Goal: Task Accomplishment & Management: Complete application form

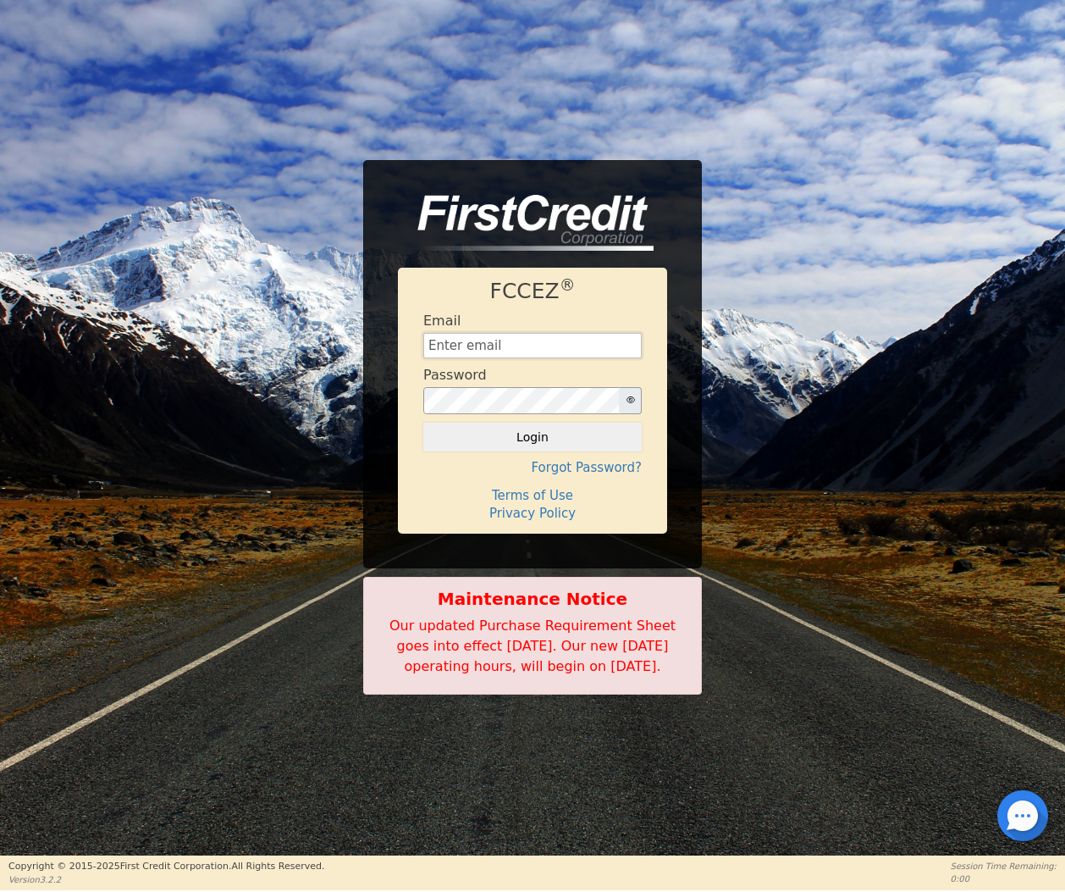
type input "[EMAIL_ADDRESS][DOMAIN_NAME]"
click at [528, 433] on button "Login" at bounding box center [532, 437] width 219 height 29
type input "[EMAIL_ADDRESS][DOMAIN_NAME]"
click at [539, 460] on h4 "Forgot Password?" at bounding box center [532, 467] width 219 height 15
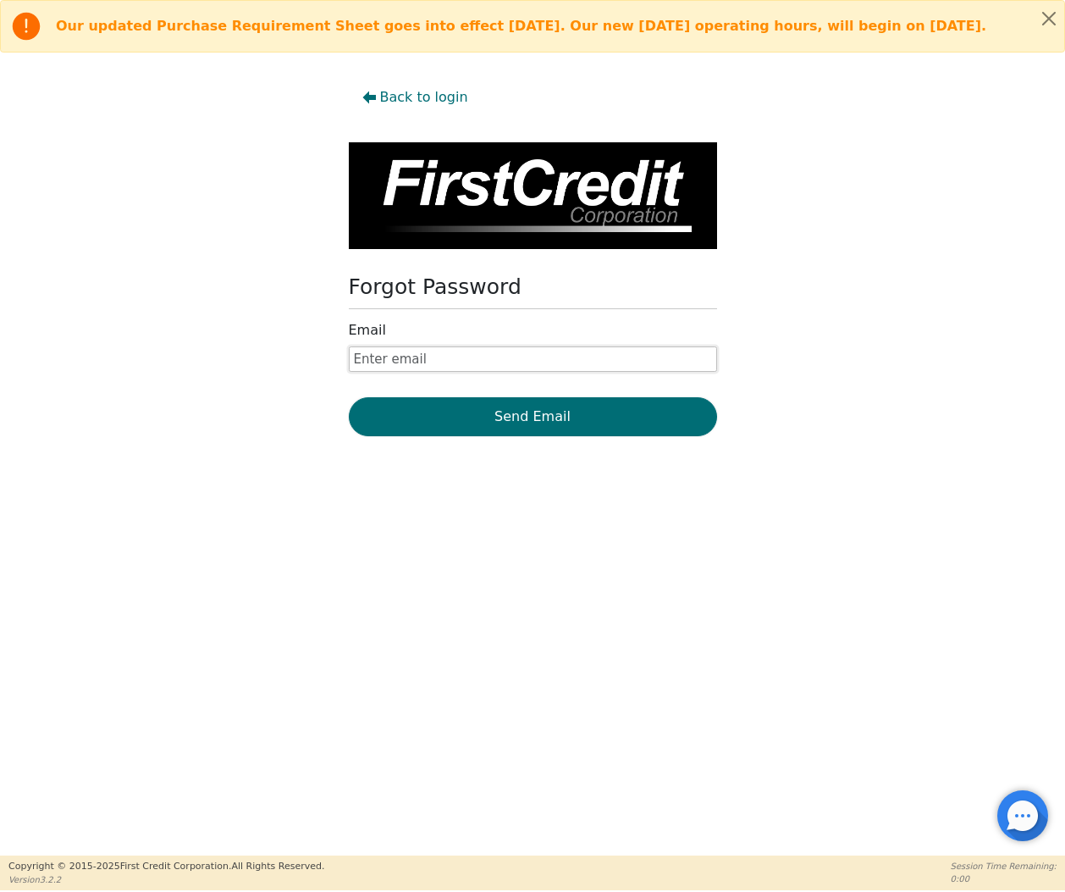
click at [443, 363] on input "text" at bounding box center [533, 358] width 368 height 25
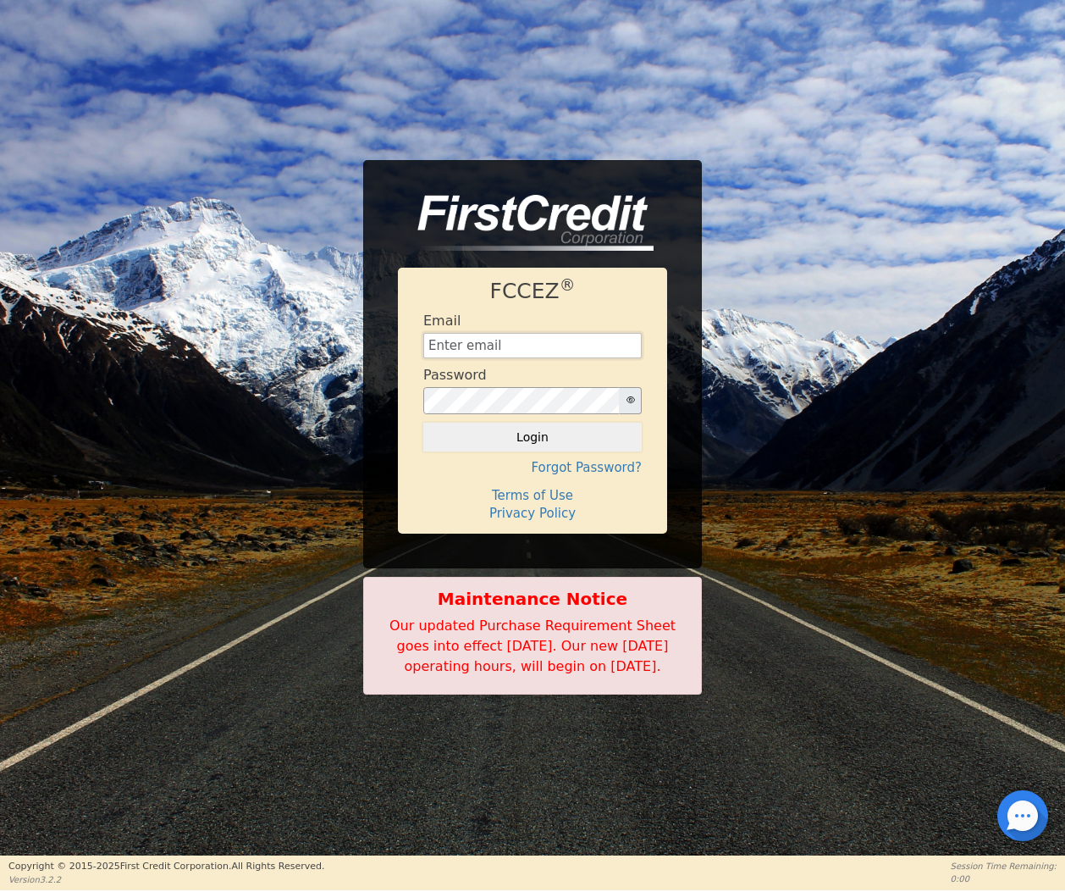
type input "[EMAIL_ADDRESS][DOMAIN_NAME]"
click at [545, 434] on button "Login" at bounding box center [532, 437] width 219 height 29
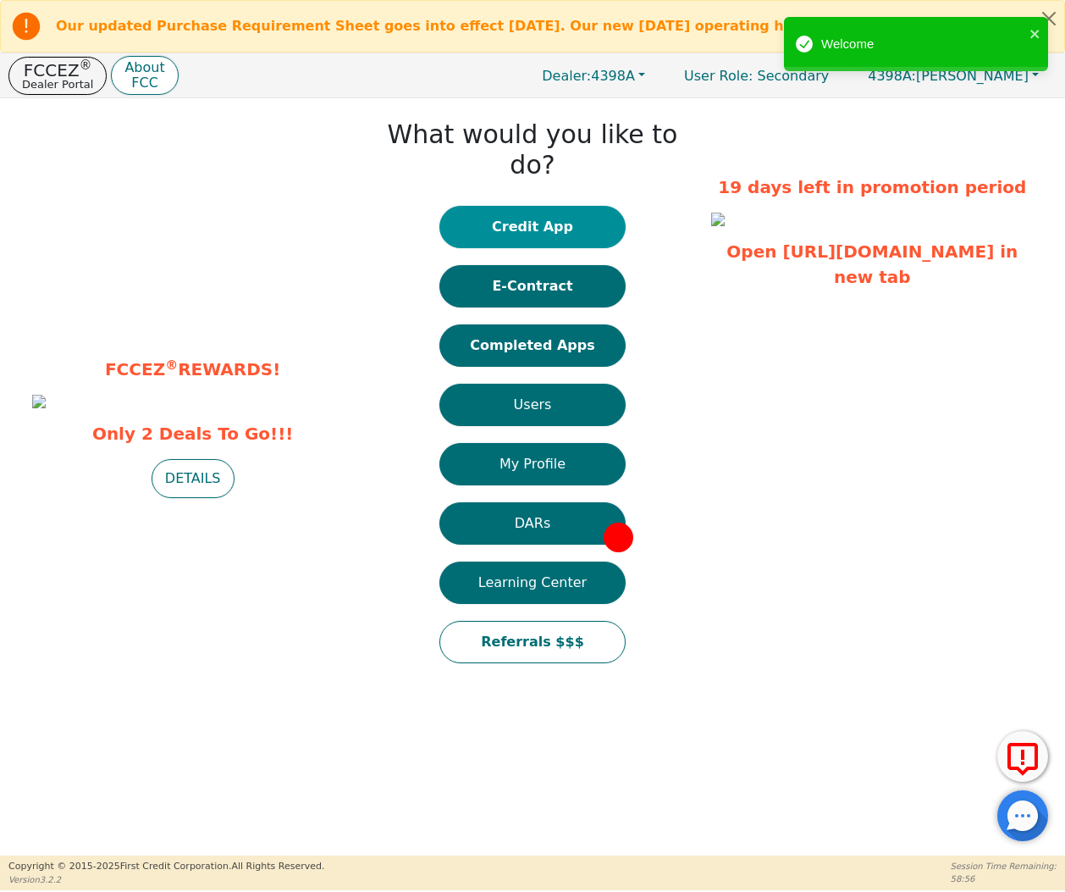
click at [616, 207] on button "Credit App" at bounding box center [533, 227] width 186 height 42
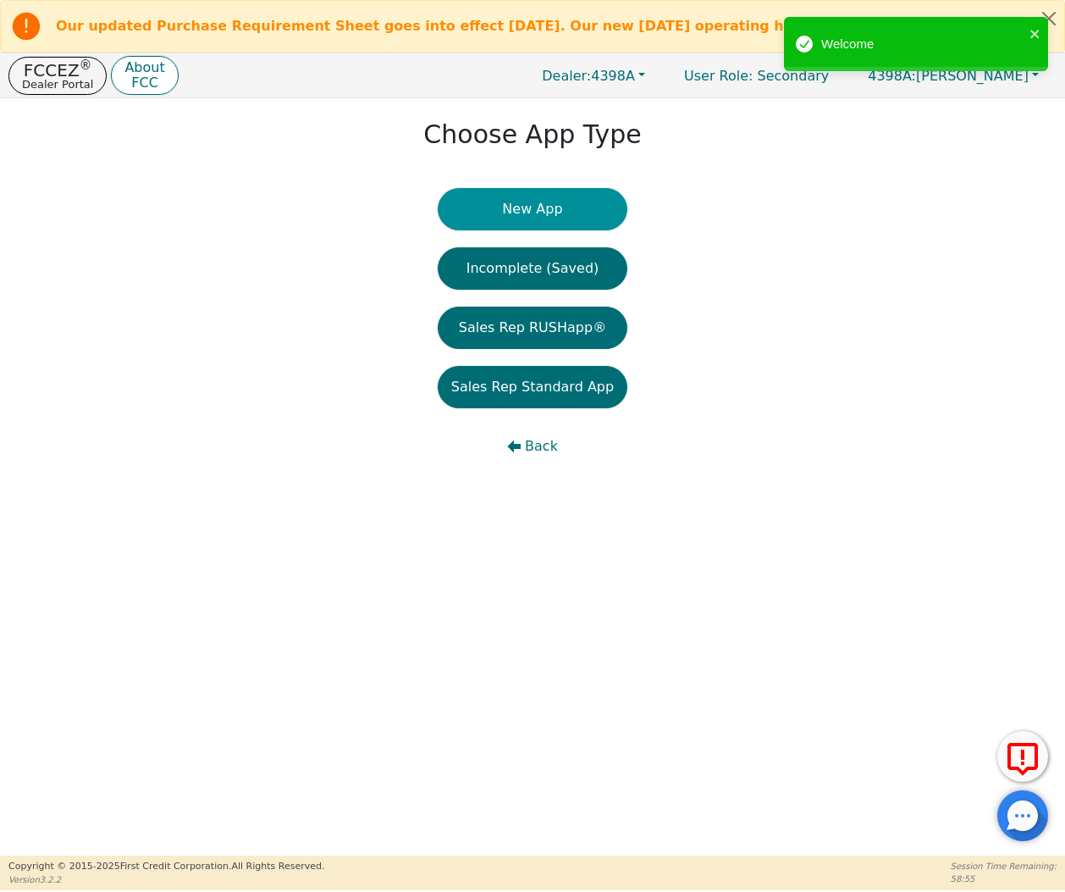
click at [599, 228] on button "New App" at bounding box center [533, 209] width 190 height 42
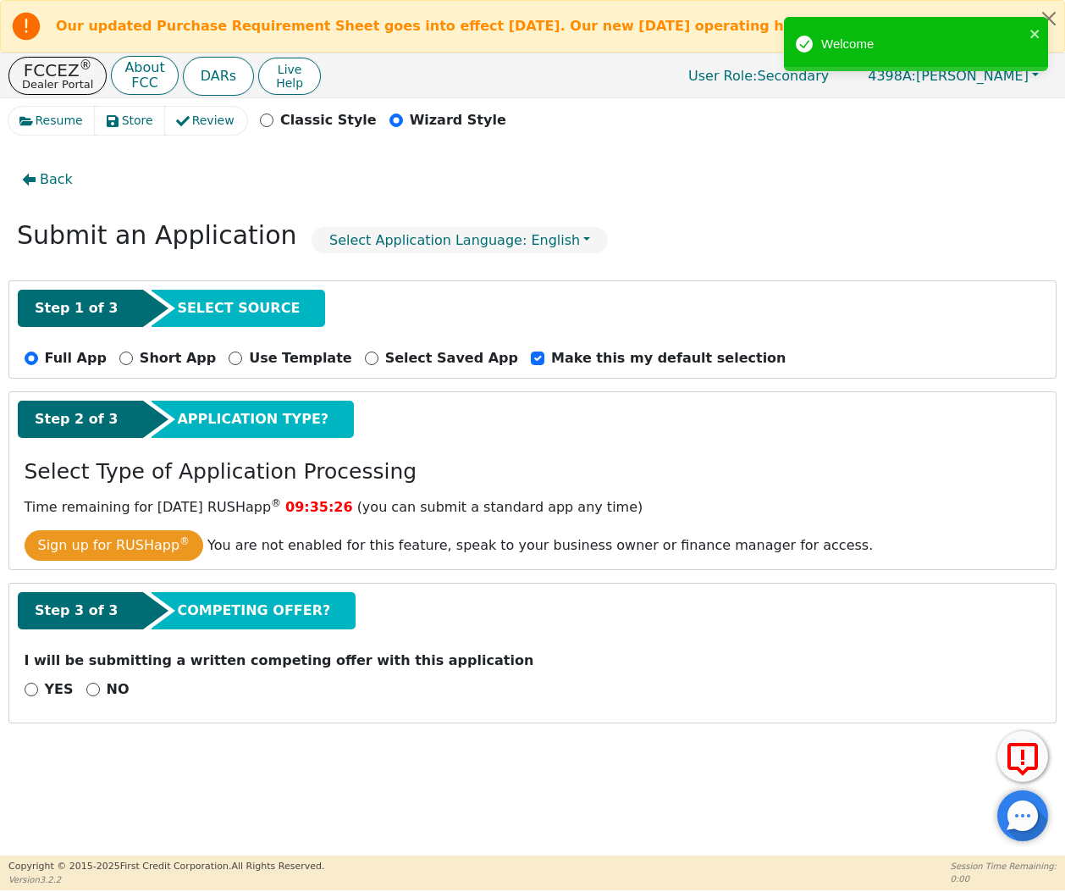
click at [98, 679] on div "NO" at bounding box center [107, 689] width 43 height 20
click at [97, 650] on div "I will be submitting a written competing offer with this application" at bounding box center [533, 664] width 1030 height 29
click at [95, 683] on input "NO" at bounding box center [93, 690] width 14 height 14
radio input "true"
click at [137, 714] on button "Next Step" at bounding box center [135, 733] width 220 height 39
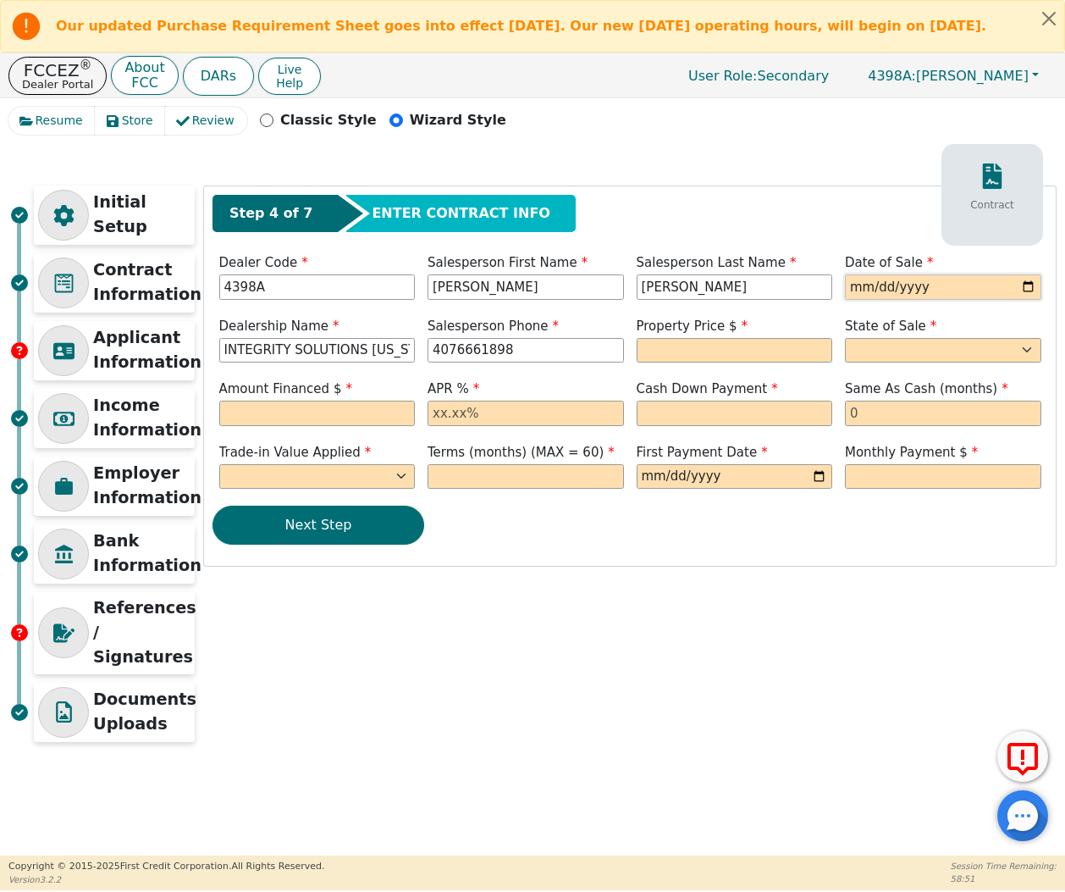
click at [846, 286] on input "date" at bounding box center [943, 286] width 196 height 25
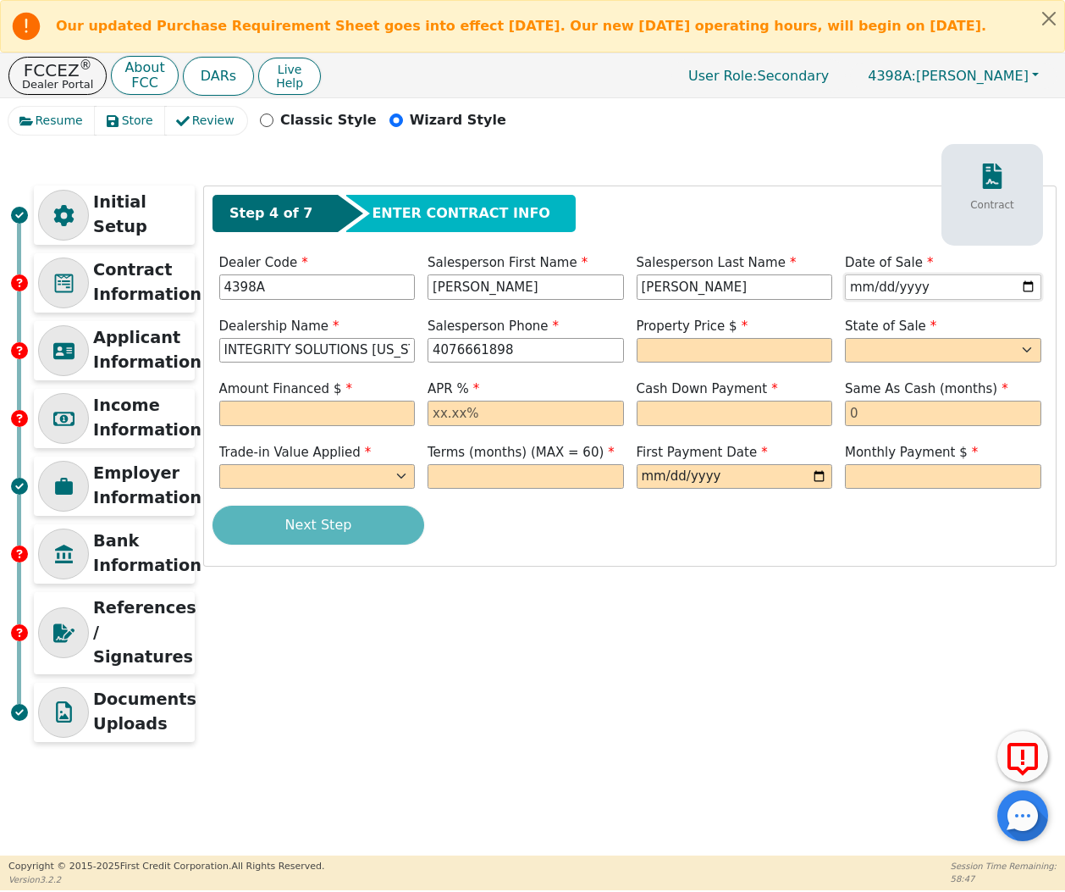
type input "2025-09-12"
type input "407-666-1898"
type input "8490.00"
select select "KS"
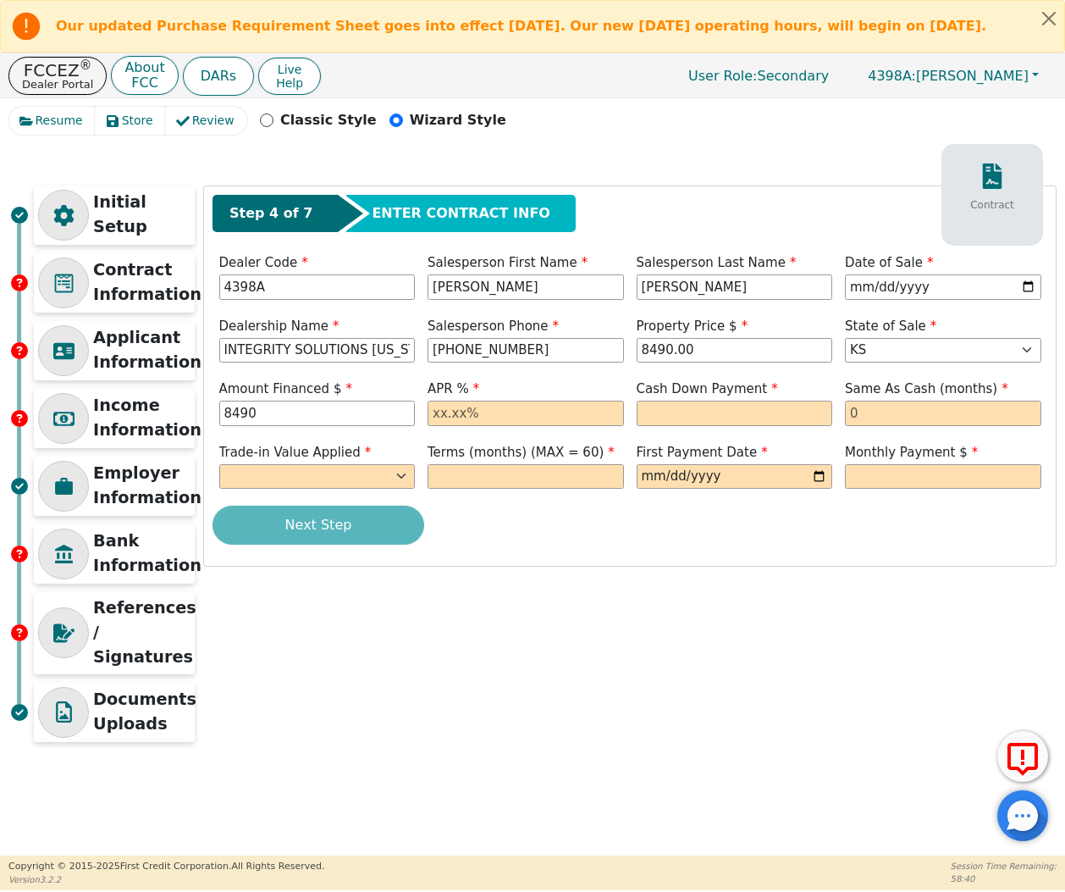
type input "8490.00"
type input "17.99"
type input "6"
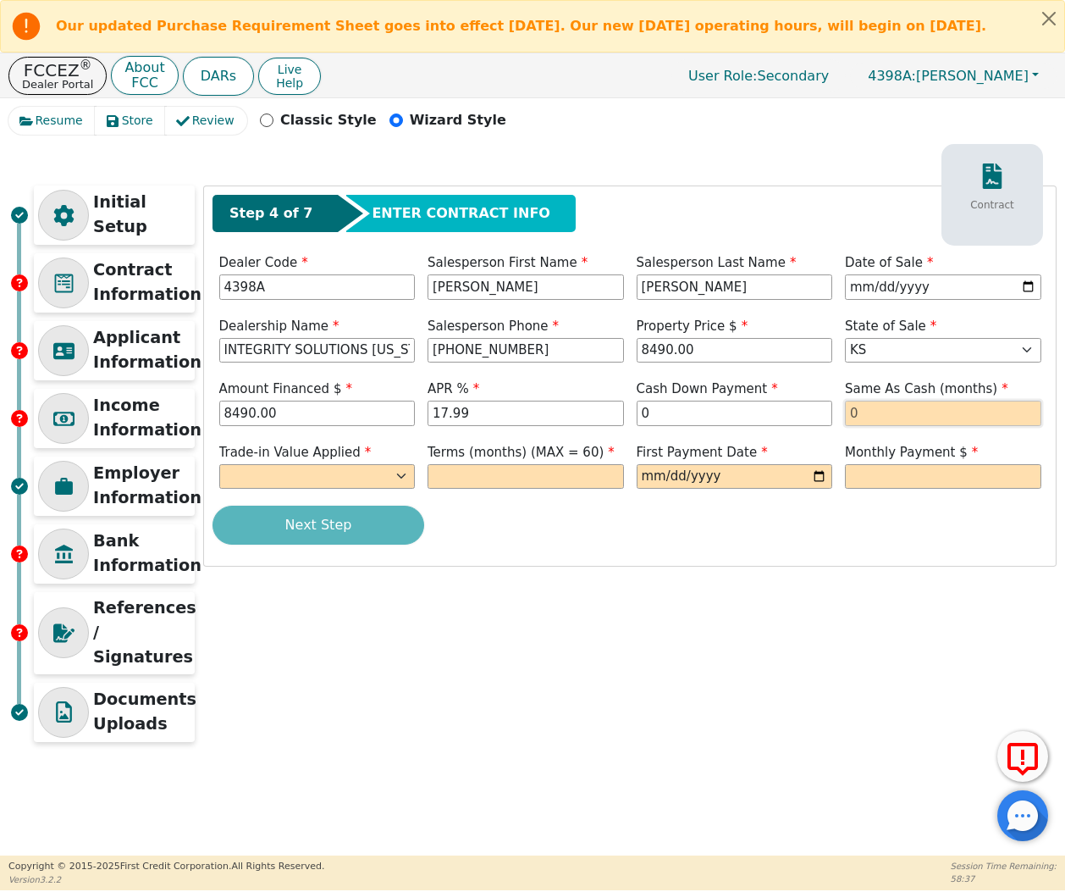
type input "0.00"
type input "0"
select select "n"
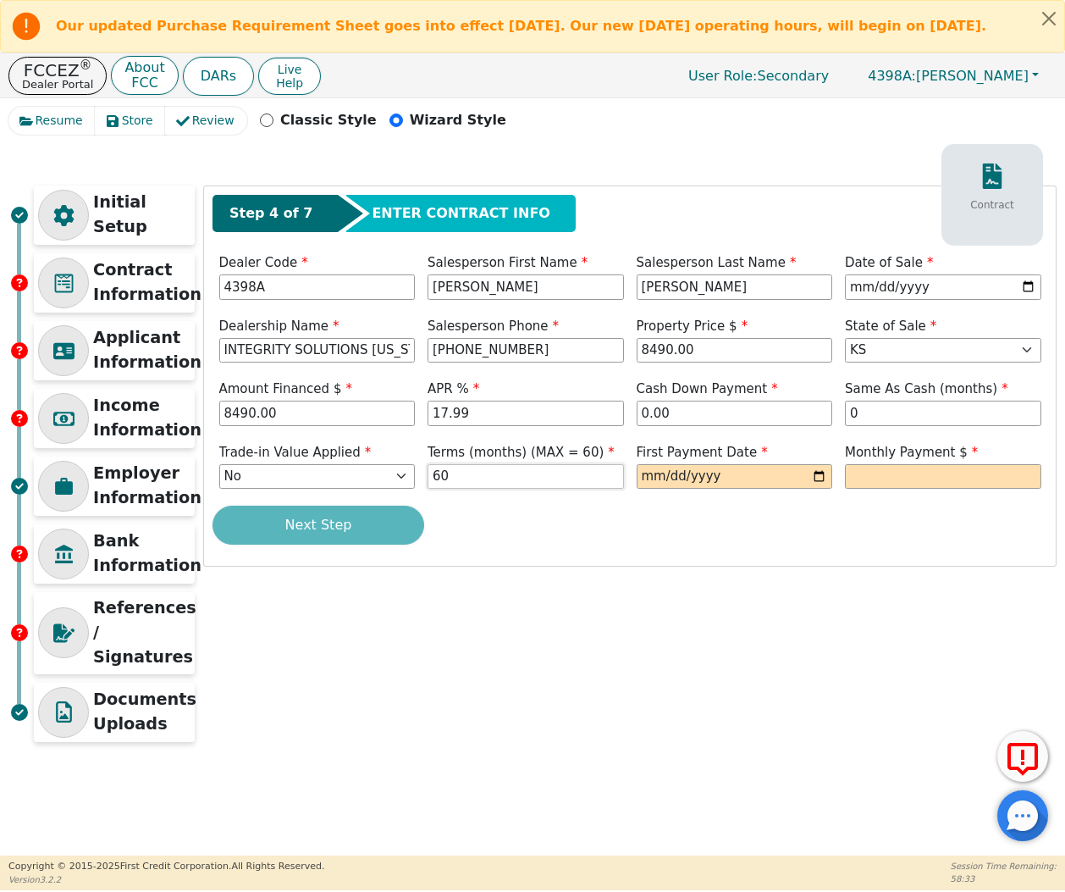
type input "60"
type input "2025-10-12"
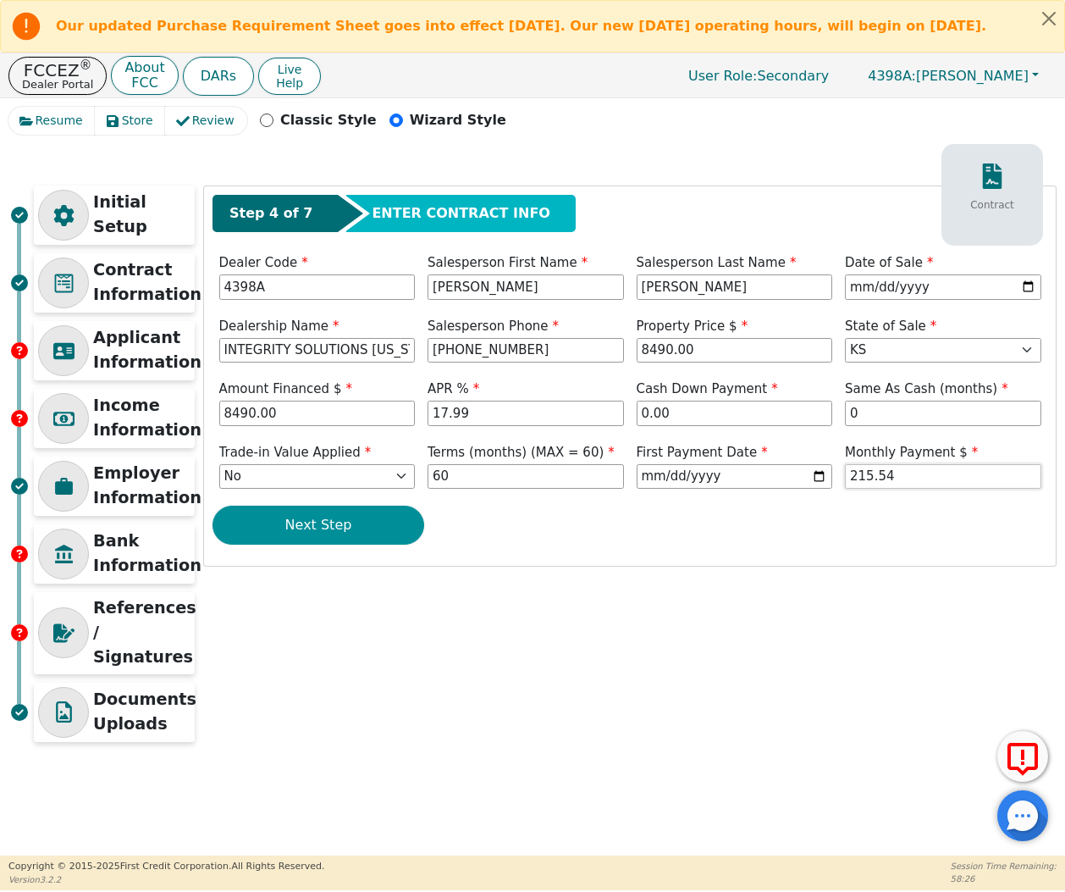
type input "215.54"
click at [323, 539] on button "Next Step" at bounding box center [319, 525] width 212 height 39
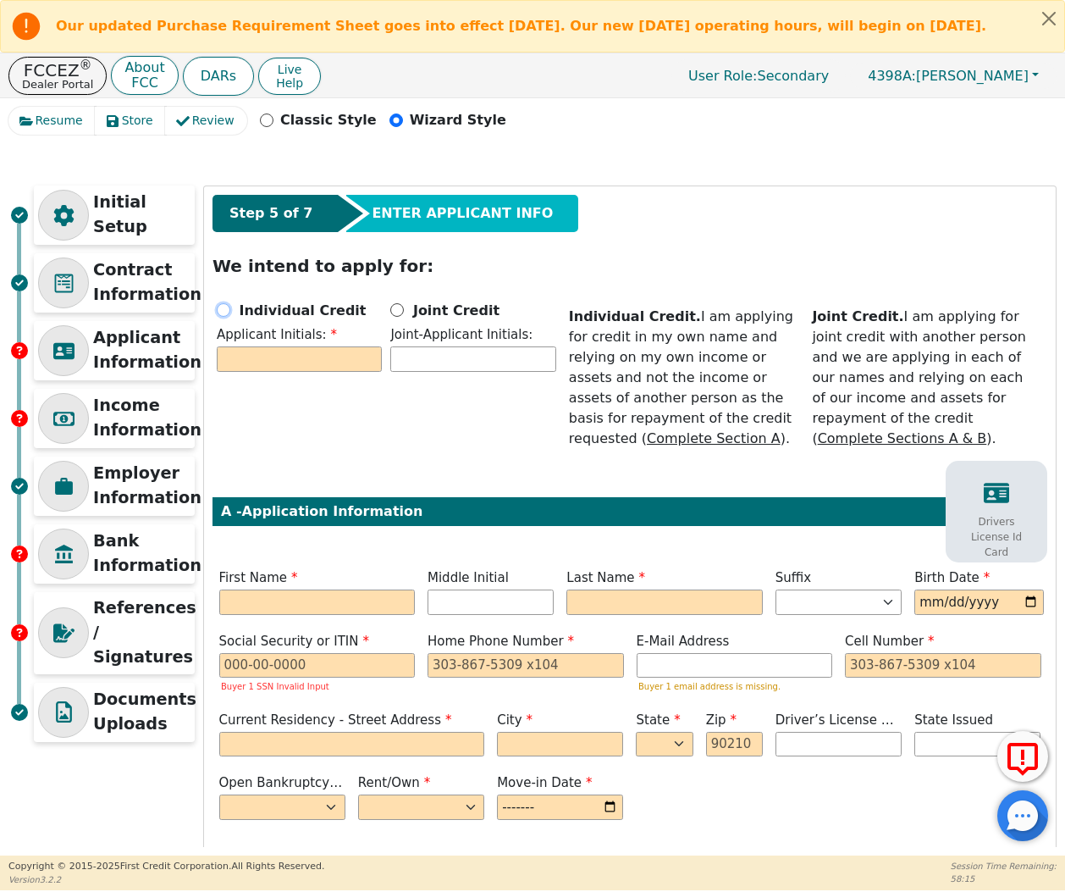
click at [227, 317] on input "Individual Credit" at bounding box center [224, 310] width 14 height 14
radio input "true"
click at [277, 380] on div "Individual Credit Applicant Initials: Joint Credit Joint-Applicant Initials:" at bounding box center [387, 340] width 348 height 80
click at [277, 372] on input "text" at bounding box center [299, 358] width 165 height 25
type input "M"
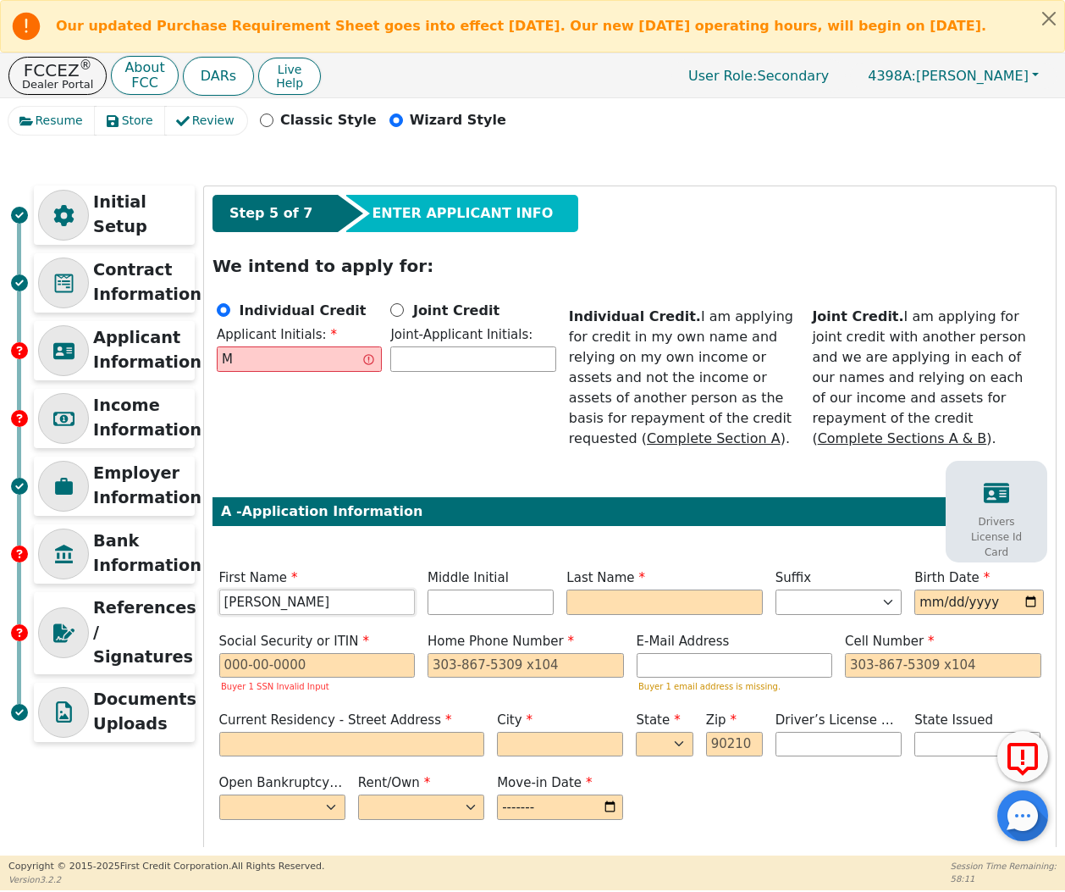
type input "MARIA"
type input "MM"
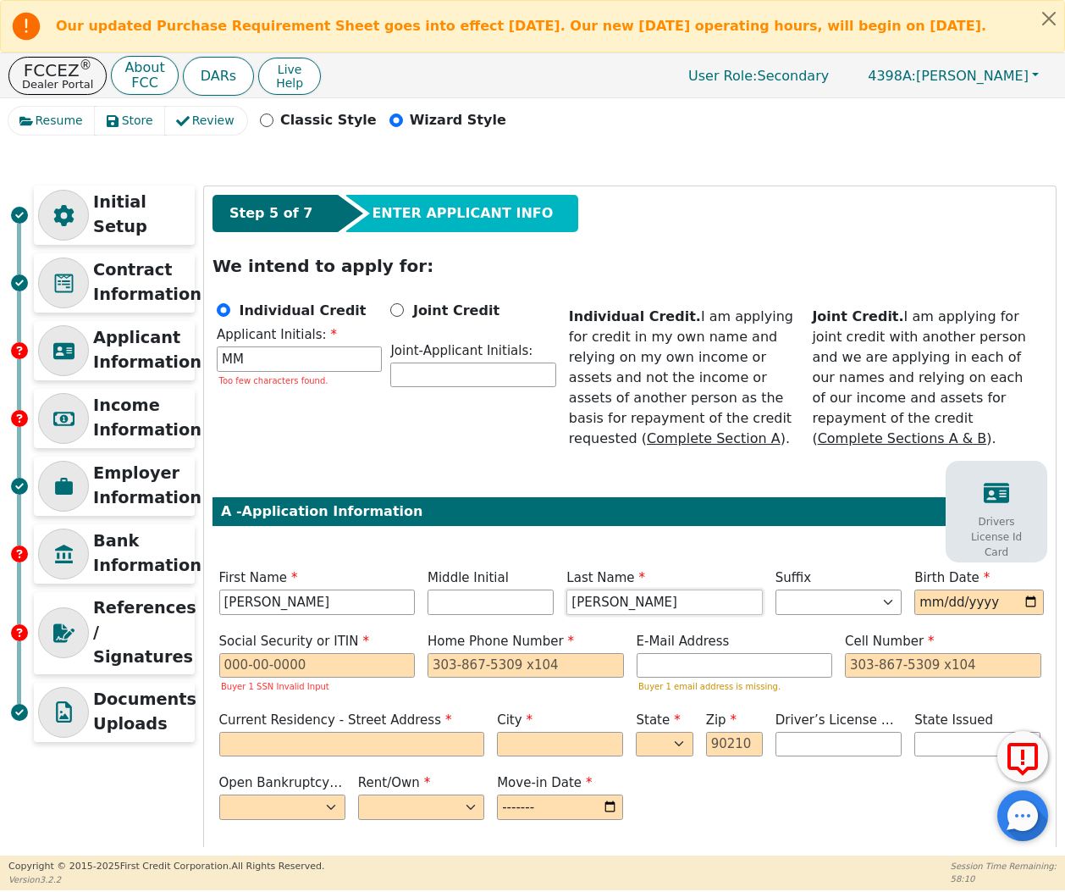
type input "MENDOZA"
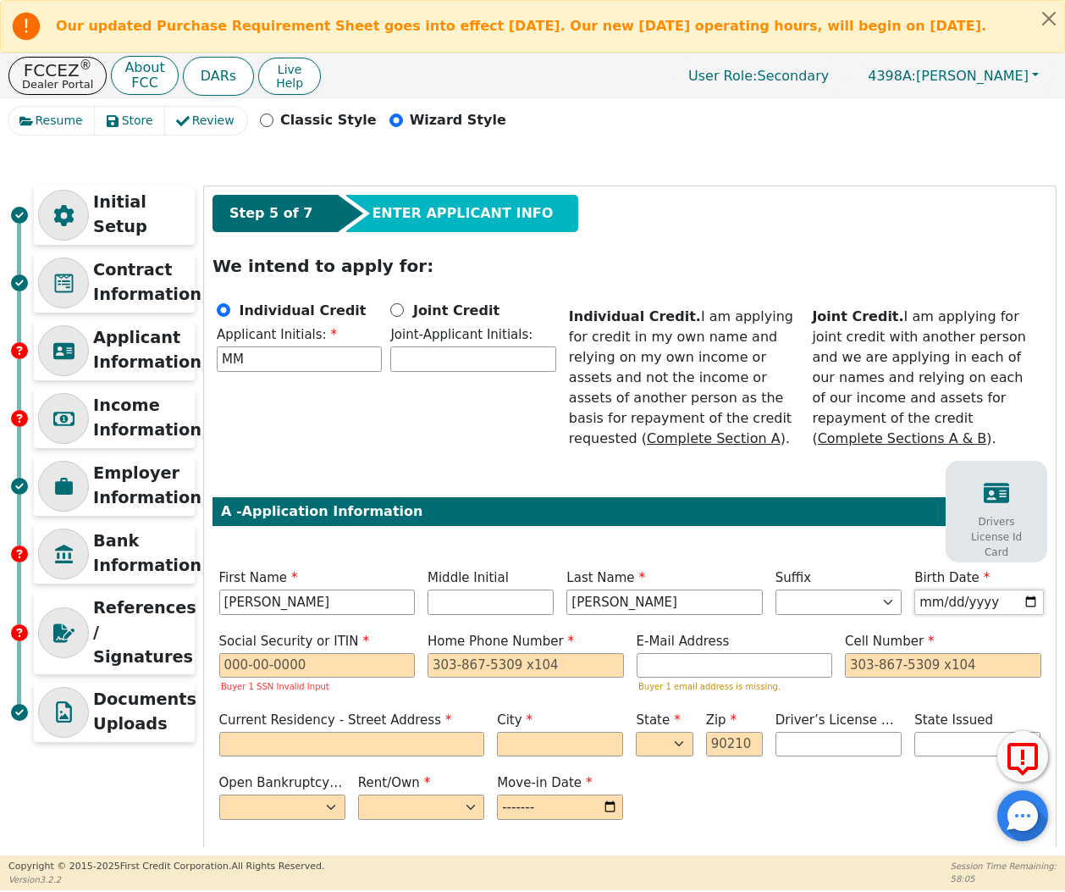
type input "1989-04-16"
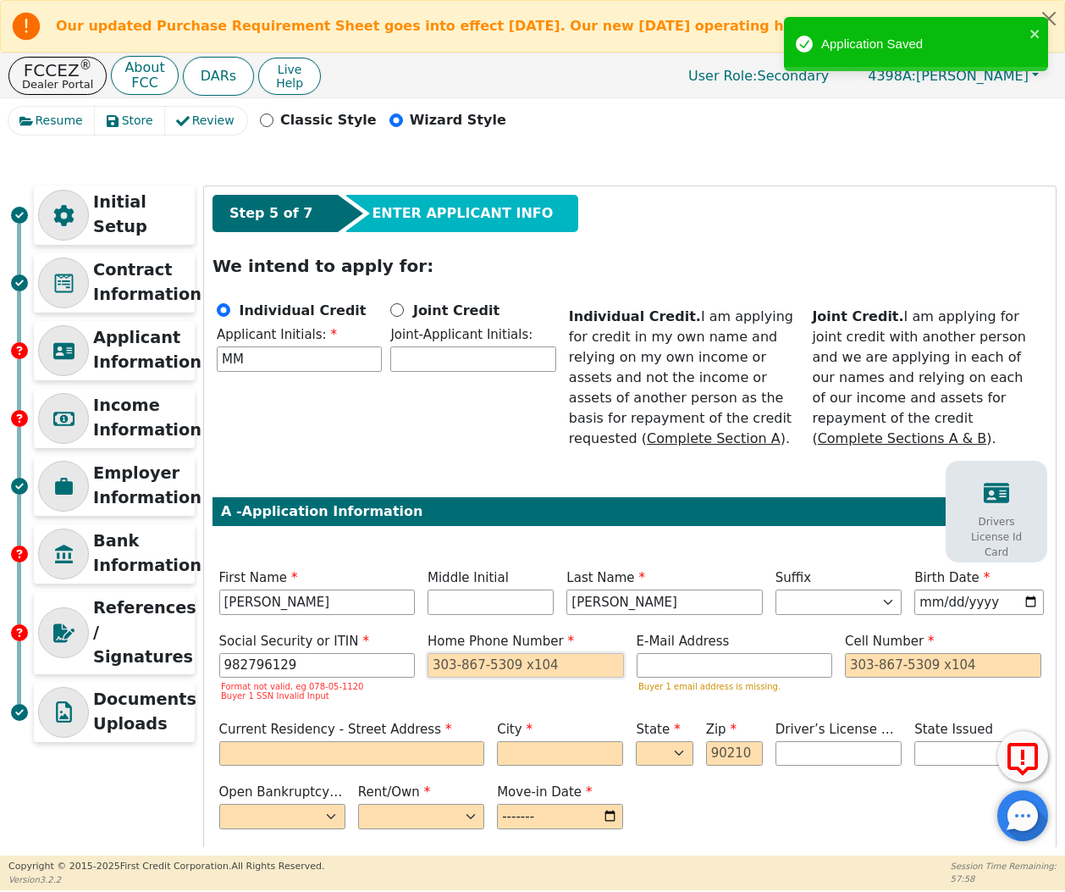
type input "***-**-6129"
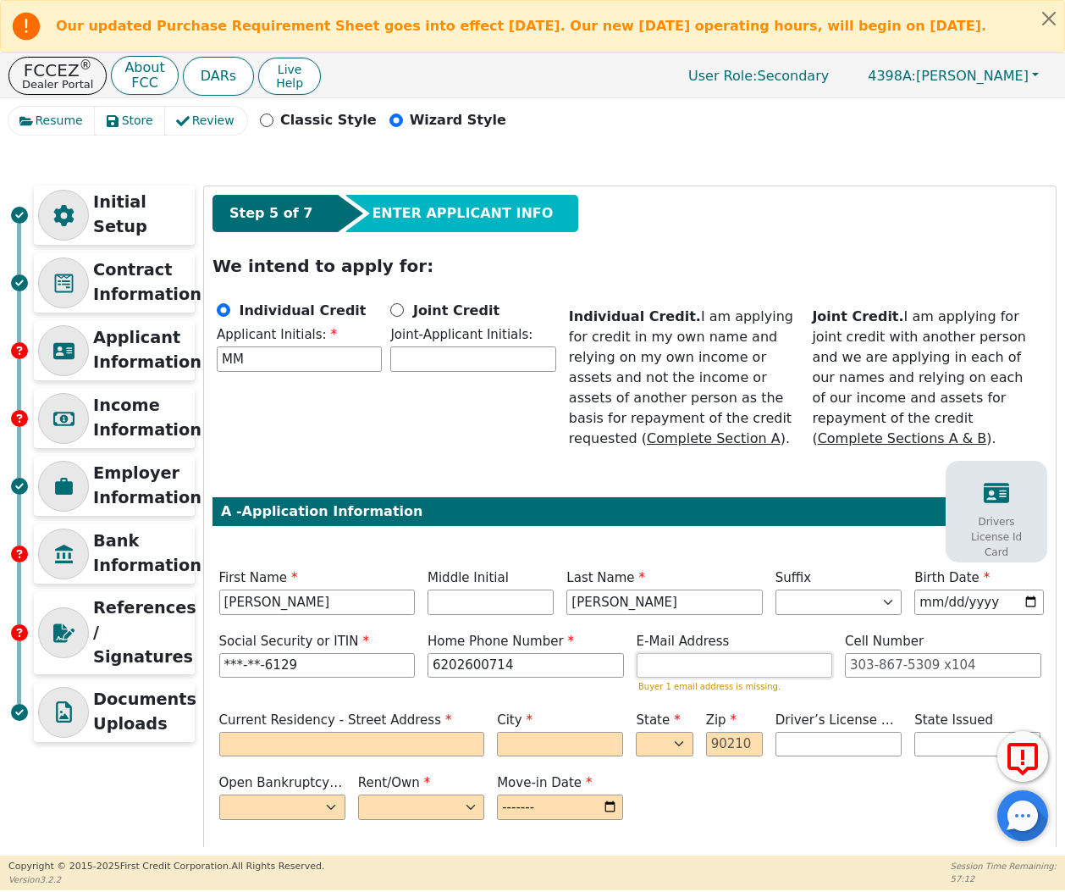
type input "620-260-0714"
paste input "marymen48@gmail.com"
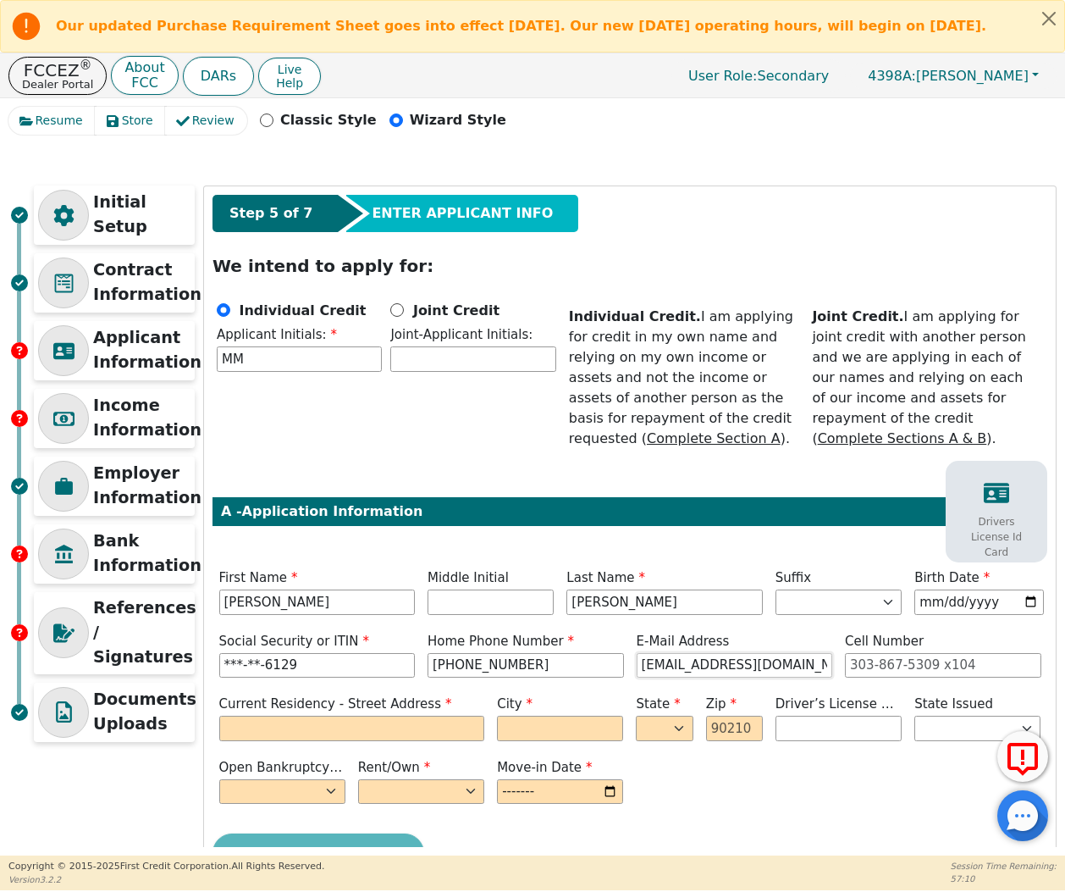
type input "marymen48@gmail.com"
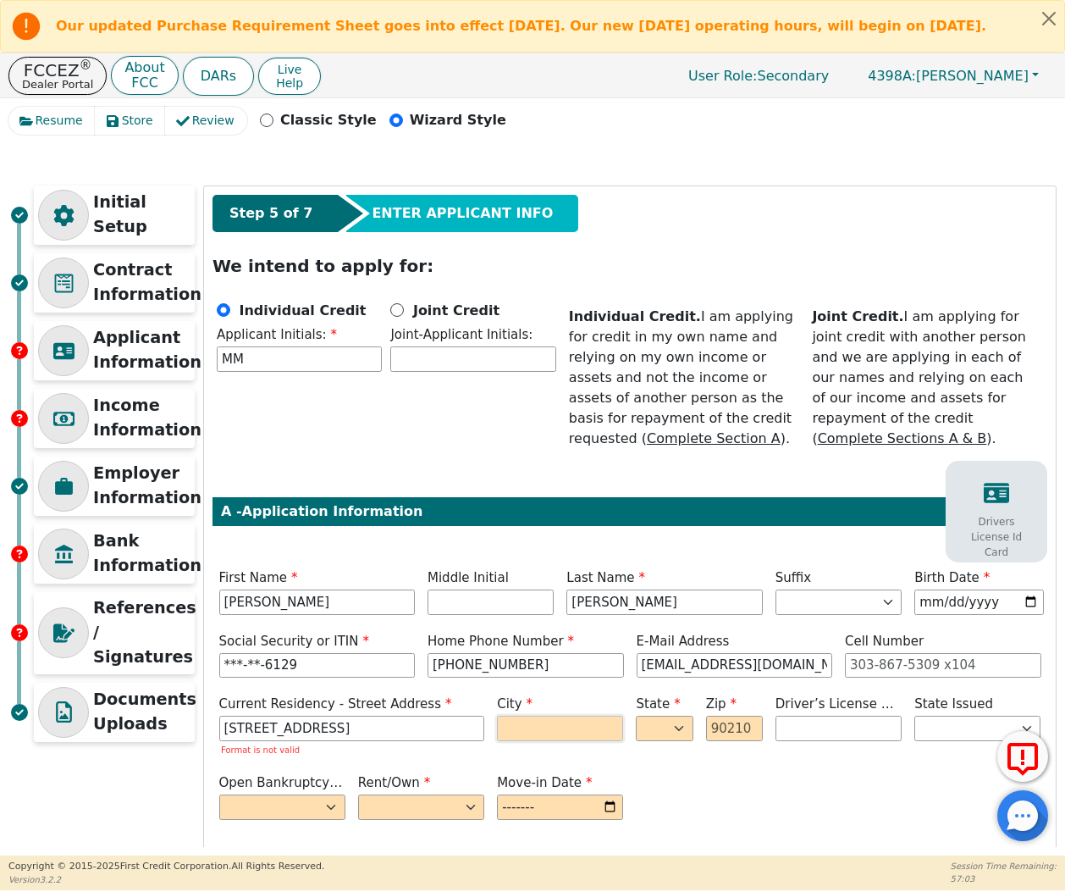
type input "1407 4TH AVENUE"
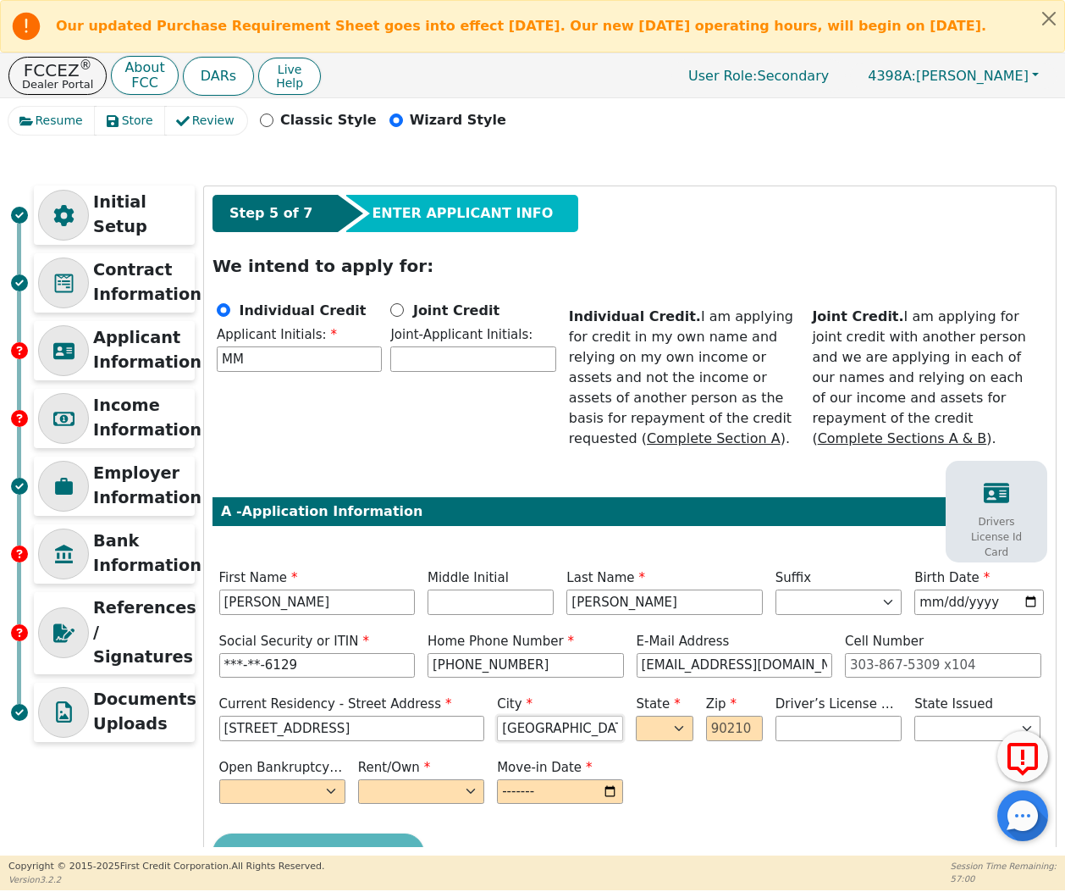
type input "DODGE CITY"
select select "KS"
type input "67801"
select select "n"
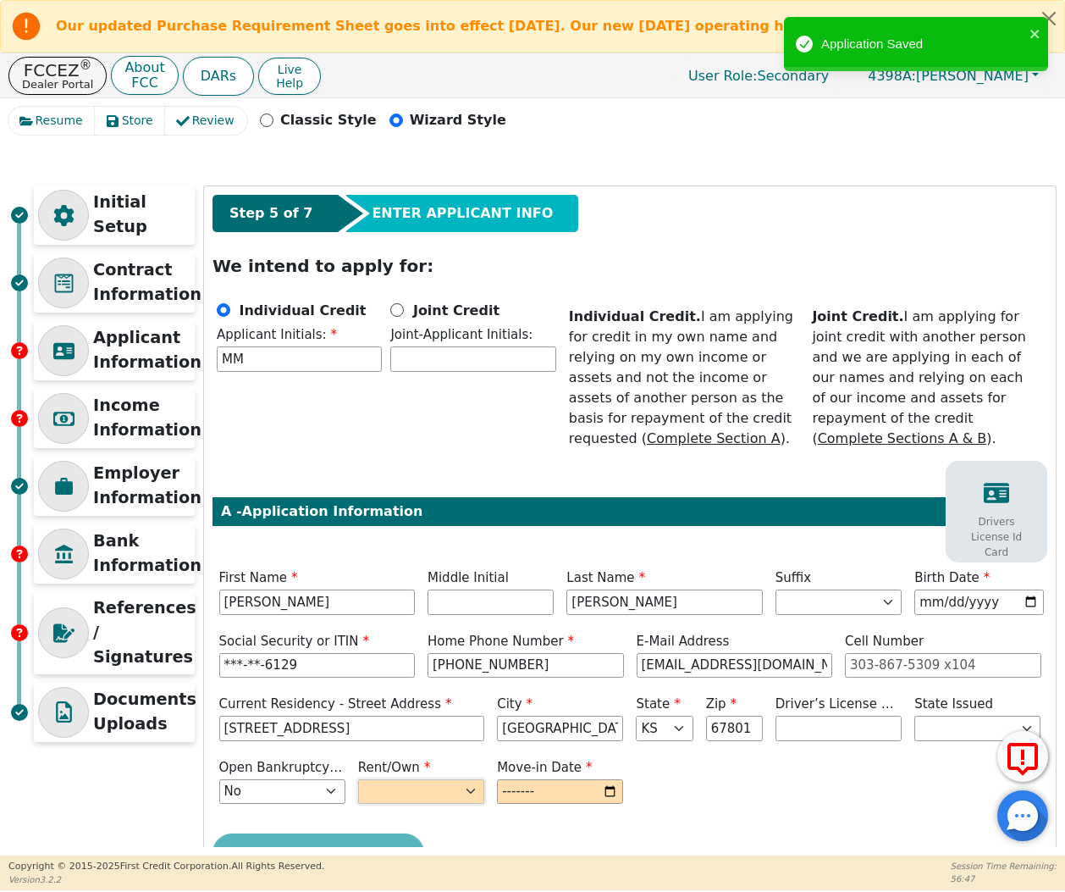
select select "Own"
click at [569, 784] on input "month" at bounding box center [560, 791] width 126 height 25
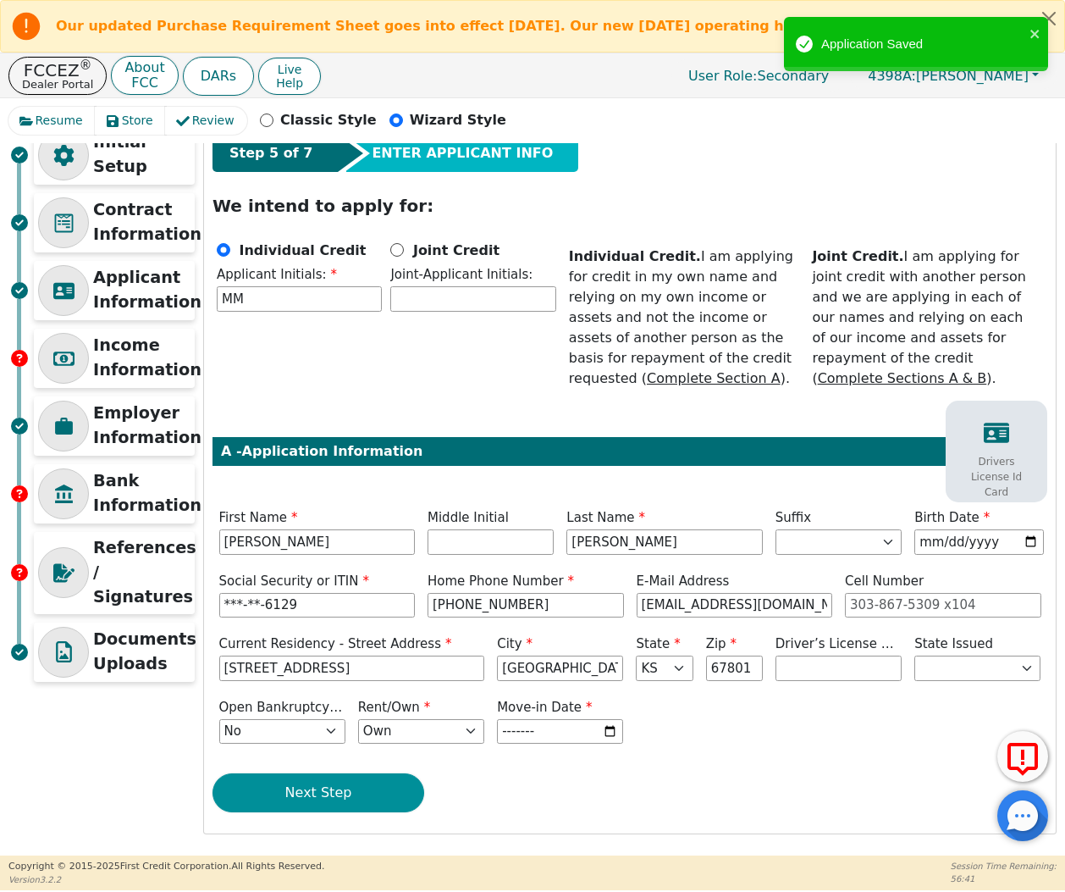
type input "2015-01"
click at [378, 791] on button "Next Step" at bounding box center [319, 792] width 212 height 39
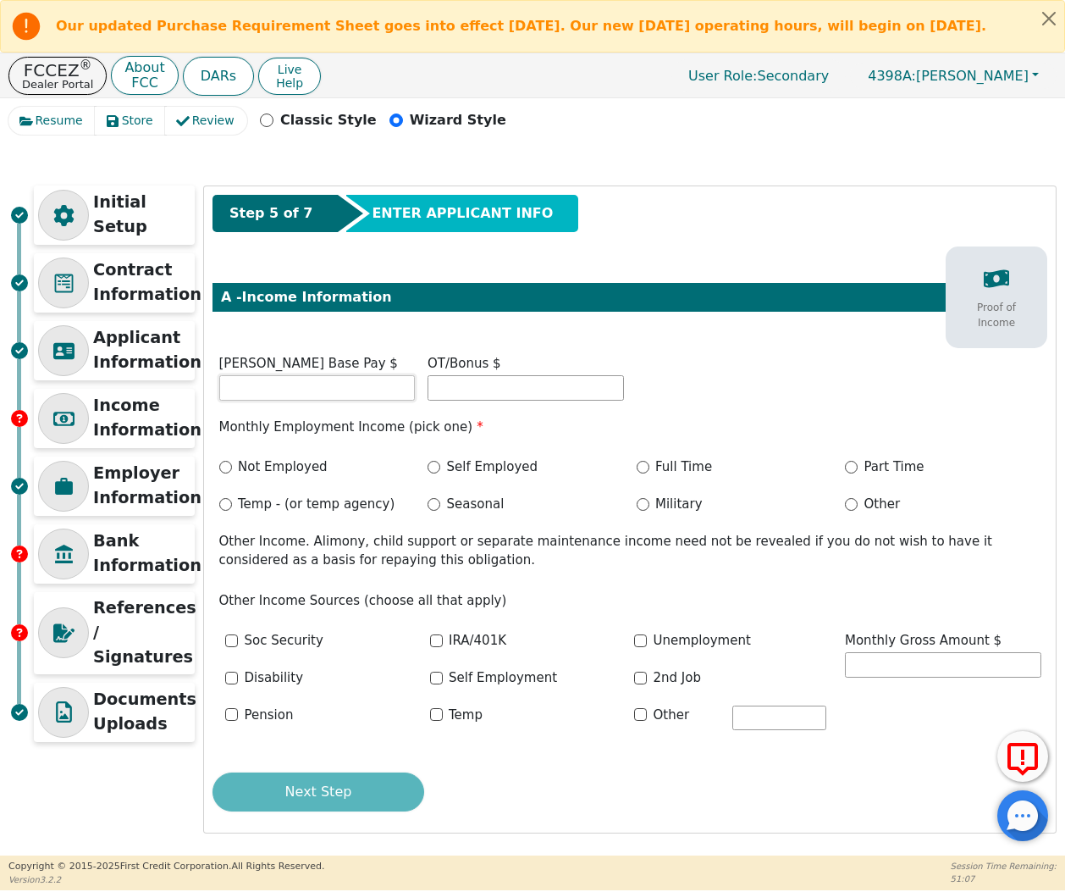
click at [389, 390] on input "text" at bounding box center [317, 387] width 196 height 25
type input "2500.00"
click at [438, 473] on input "Self Employed" at bounding box center [434, 467] width 13 height 13
radio input "true"
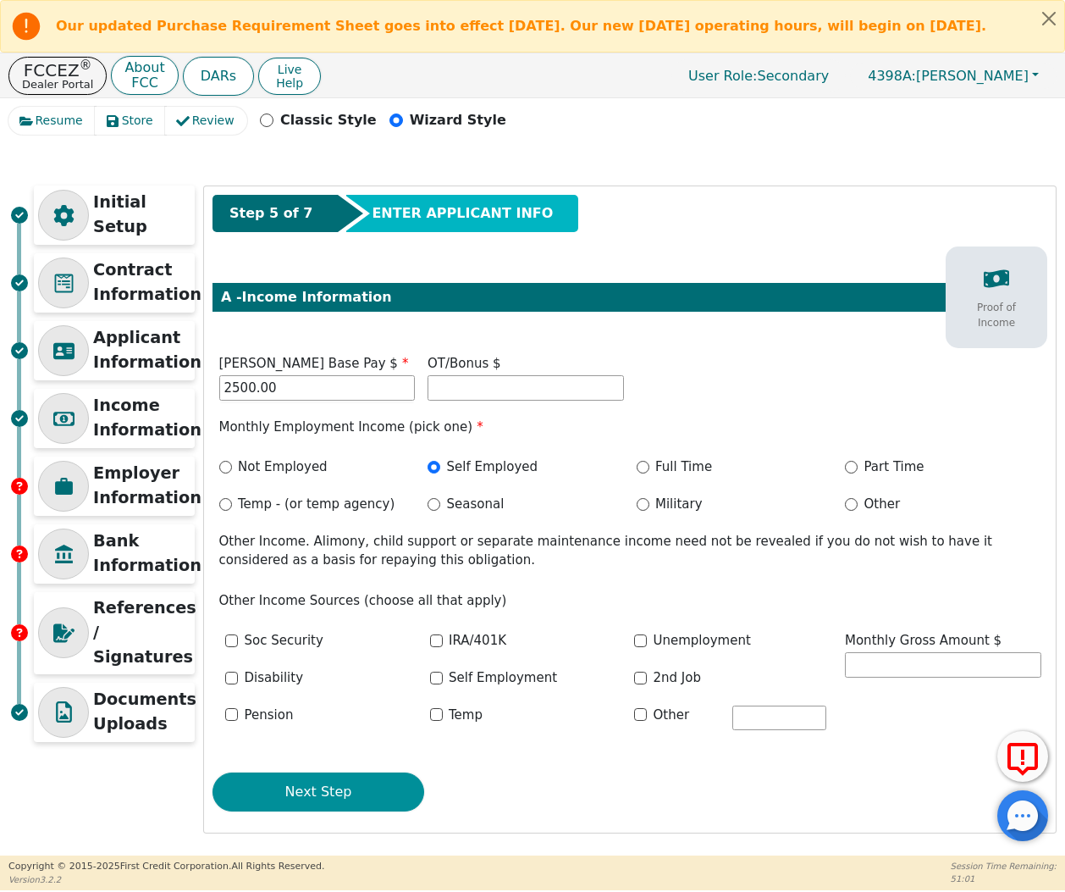
click at [362, 794] on button "Next Step" at bounding box center [319, 791] width 212 height 39
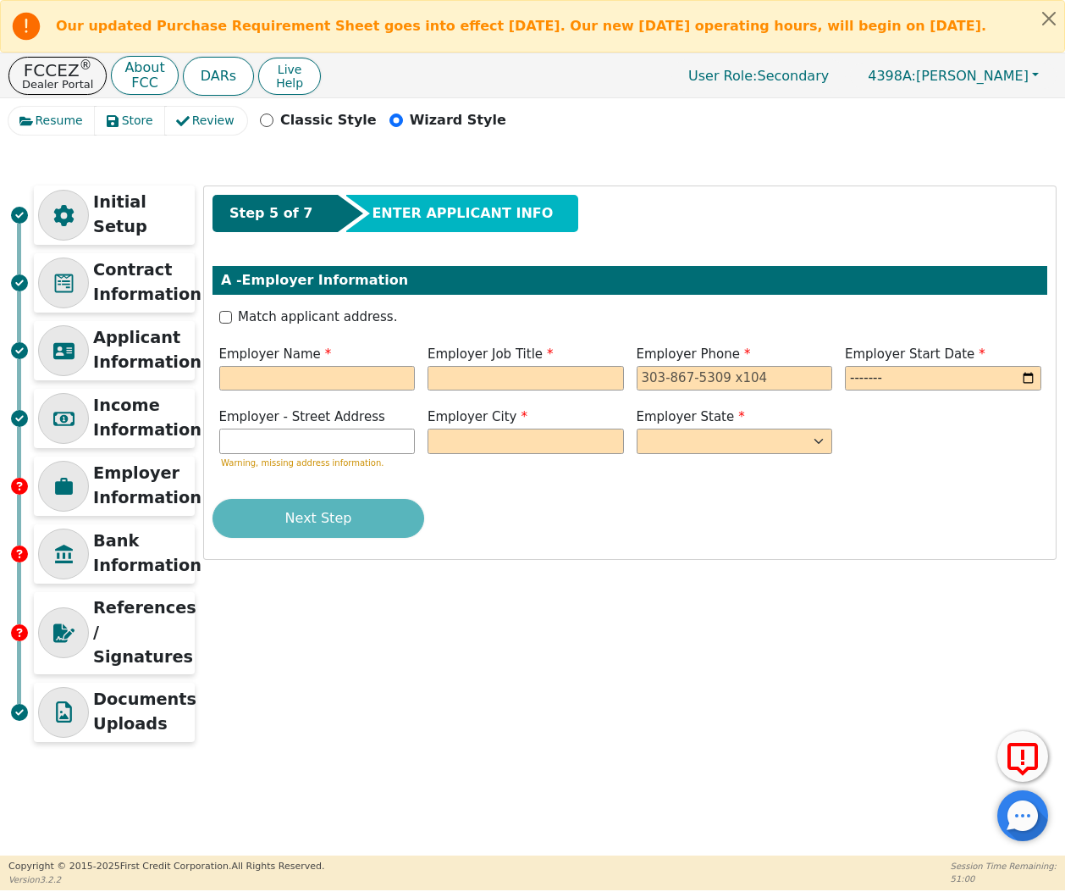
click at [302, 396] on div "Employer Name" at bounding box center [317, 370] width 209 height 51
type input "LA ESPIGA DORADA"
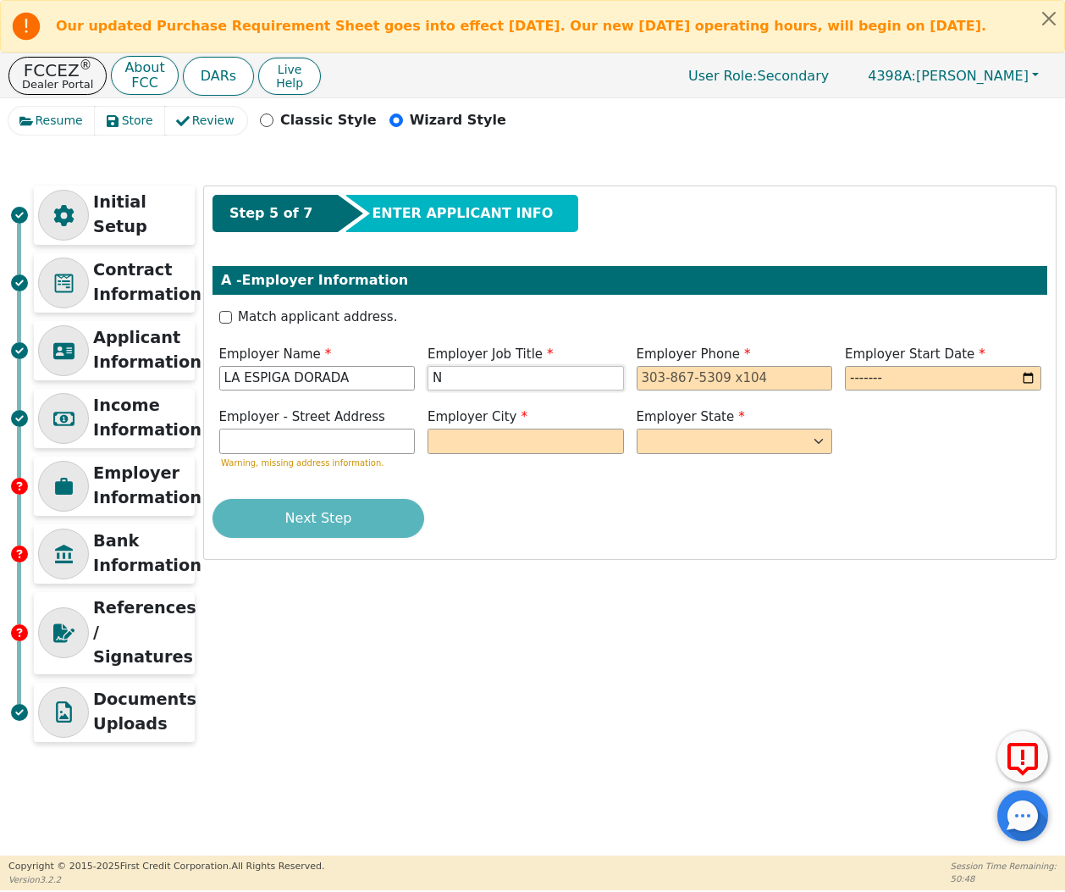
type input "N"
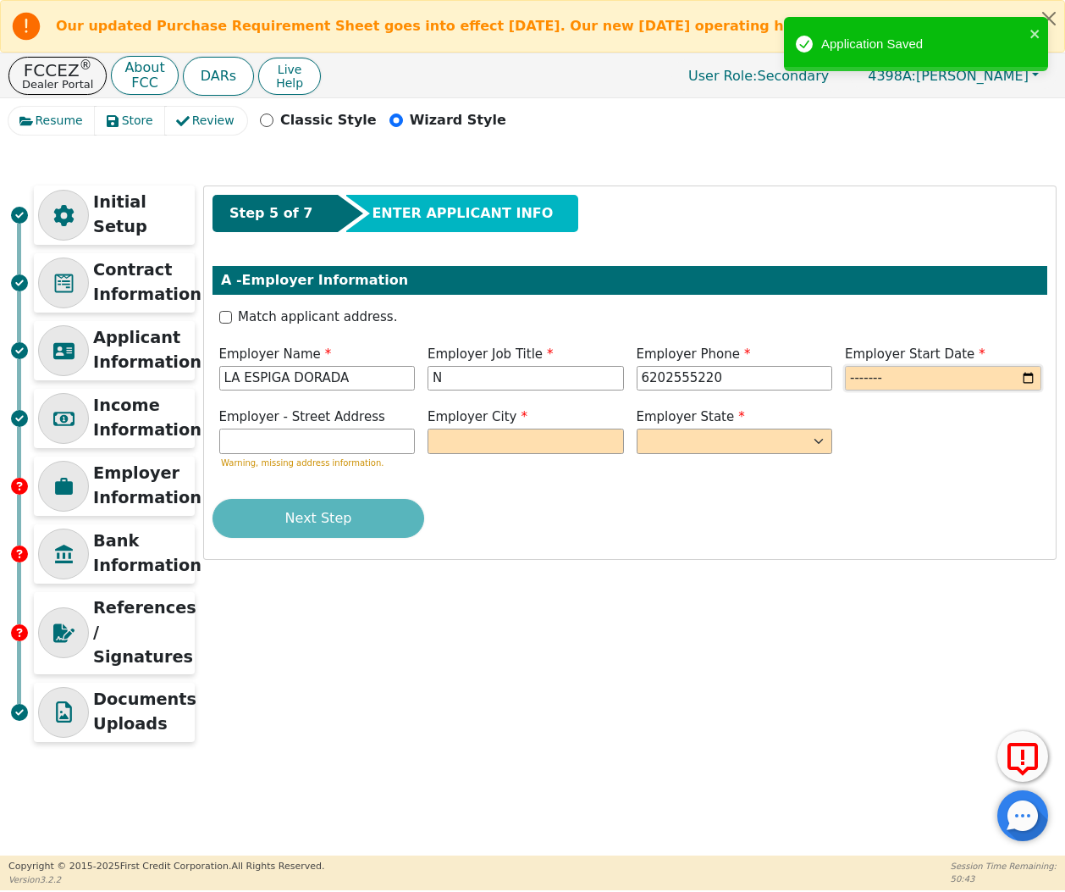
type input "620-255-5220"
click at [955, 378] on input "month" at bounding box center [943, 378] width 196 height 25
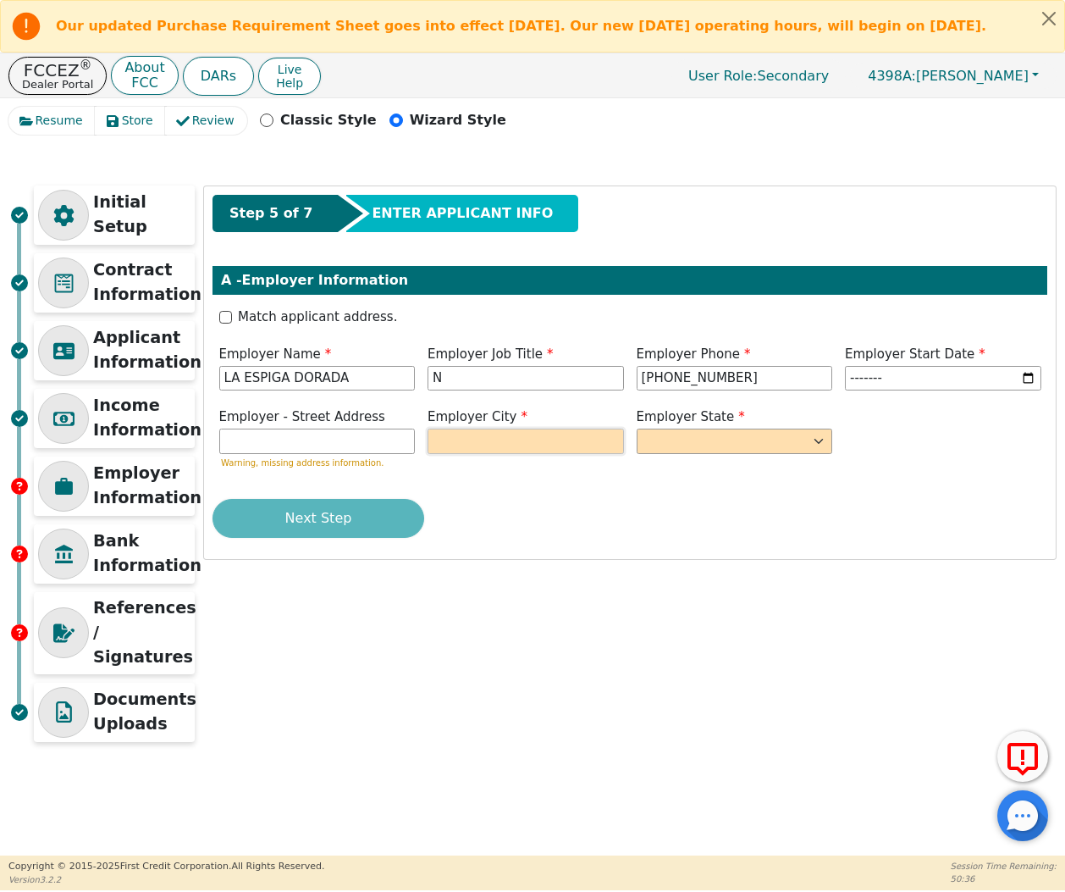
type input "2023-01"
type input "N"
select select "KS"
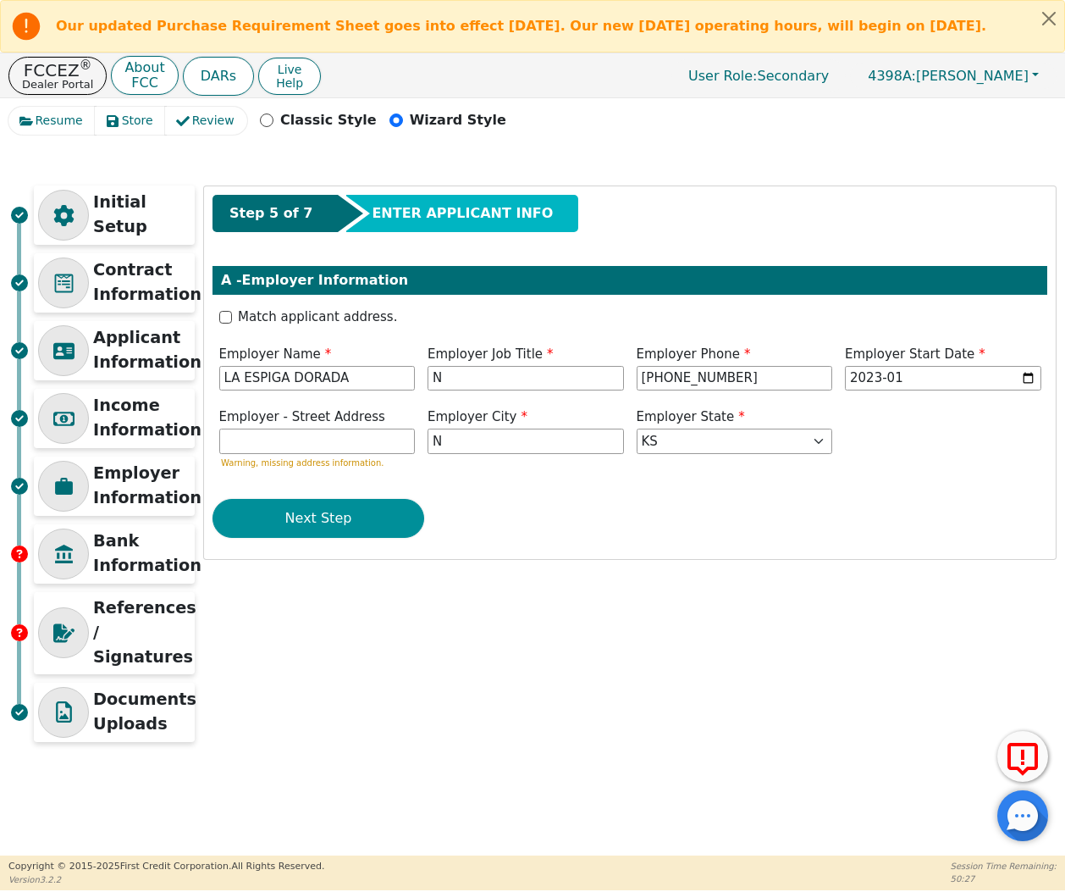
click at [273, 536] on button "Next Step" at bounding box center [319, 518] width 212 height 39
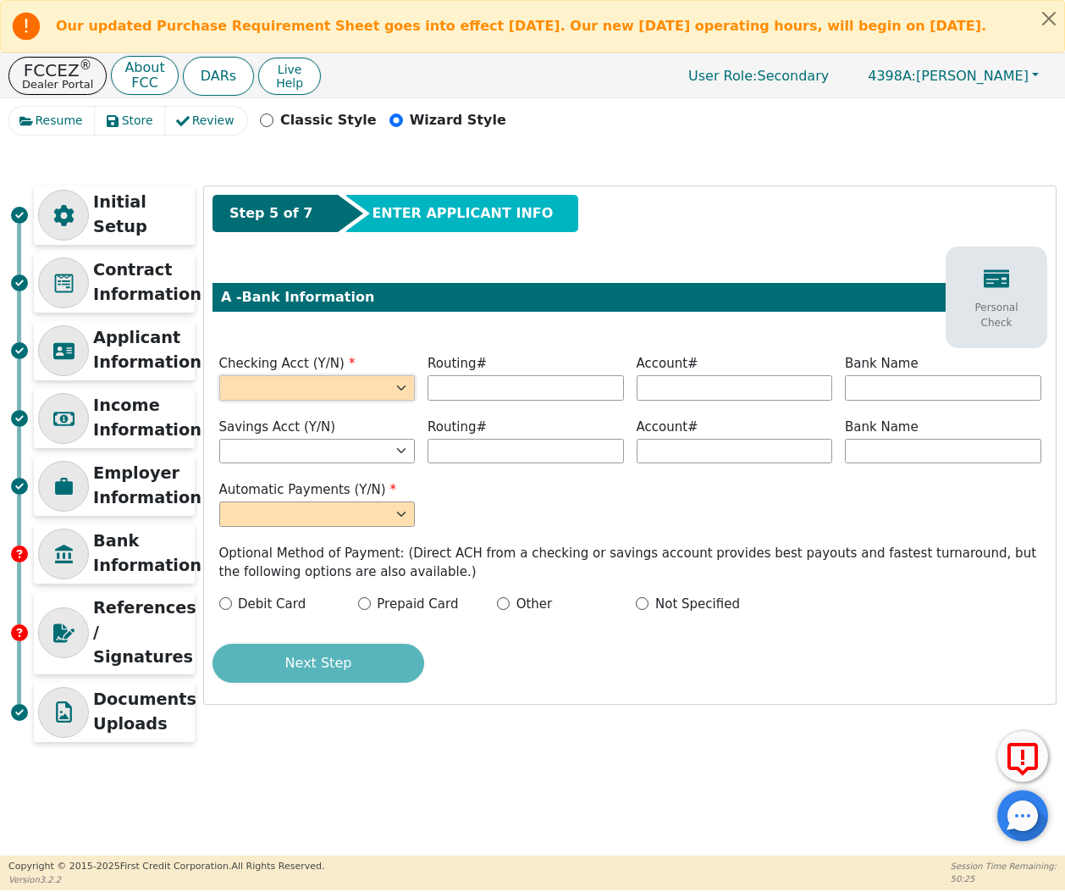
select select "y"
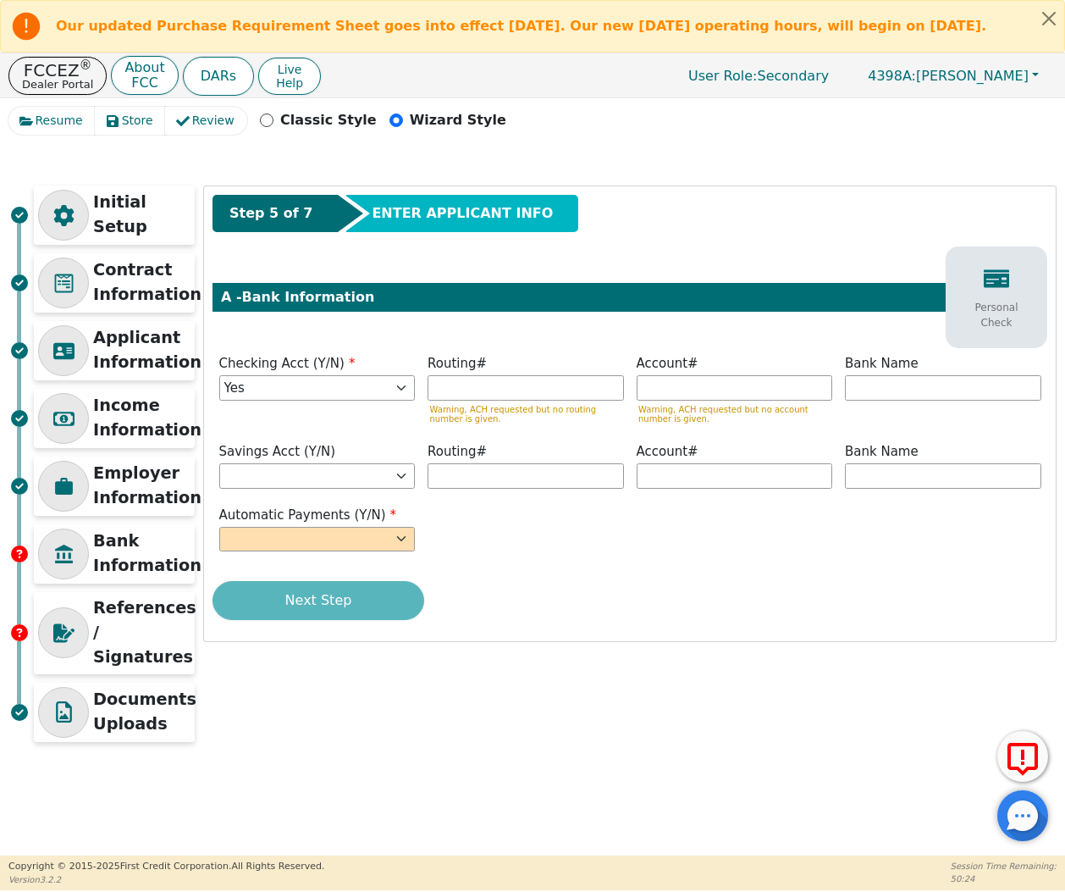
click at [294, 525] on label "Automatic Payments (Y/N)" at bounding box center [317, 515] width 196 height 19
select select "n"
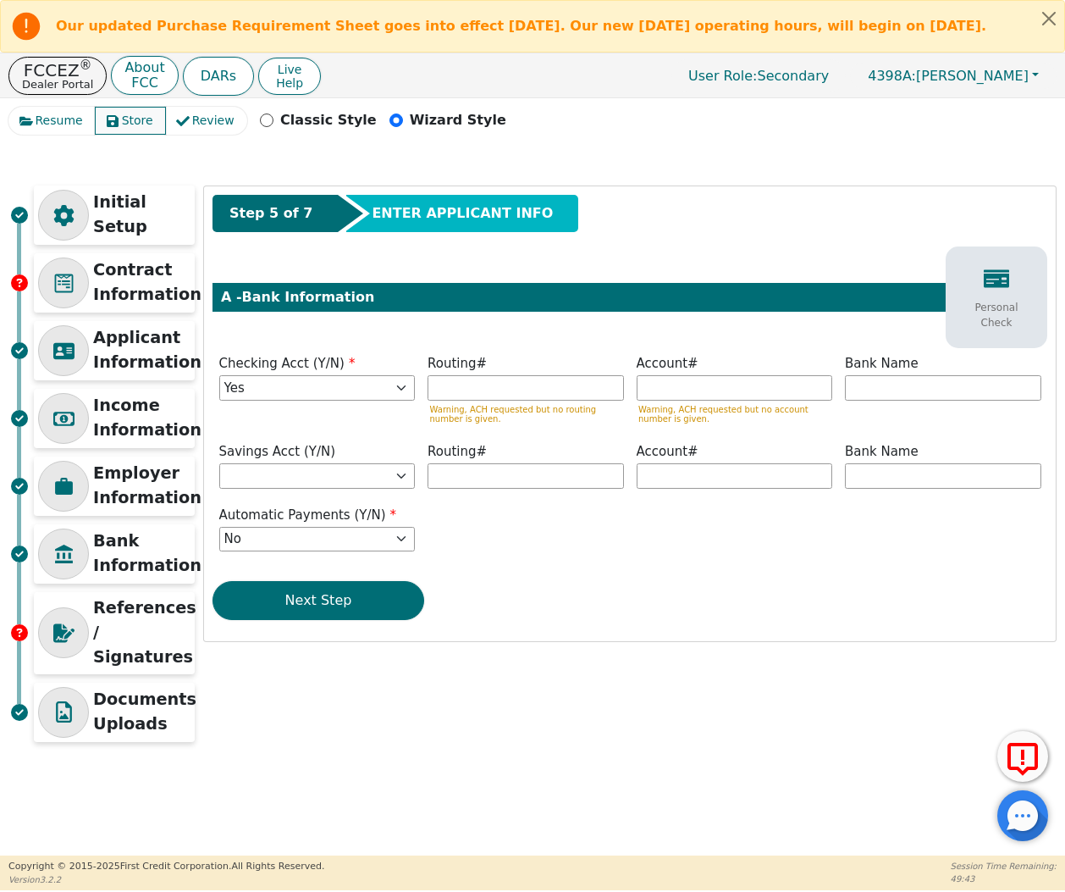
click at [141, 130] on span "Store" at bounding box center [137, 121] width 31 height 18
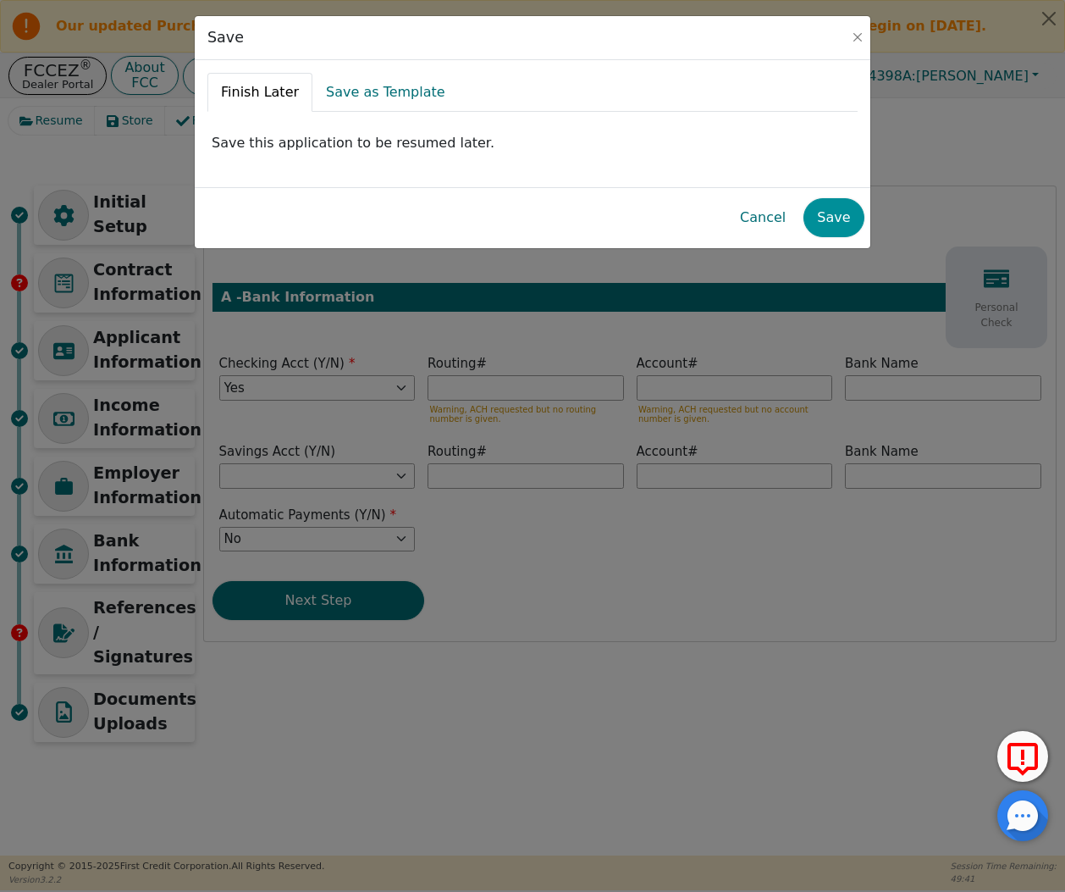
click at [842, 215] on button "Save" at bounding box center [834, 217] width 60 height 39
